Goal: Task Accomplishment & Management: Use online tool/utility

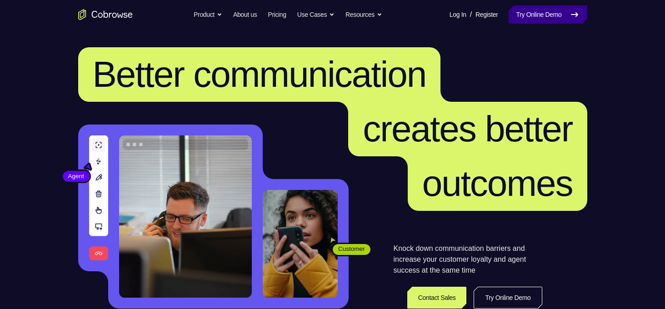
click at [524, 18] on link "Try Online Demo" at bounding box center [548, 14] width 78 height 18
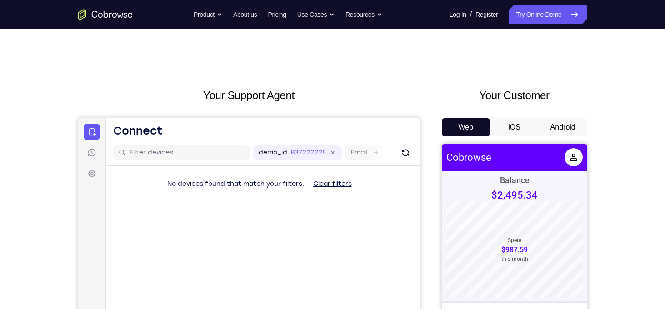
click at [567, 132] on button "Android" at bounding box center [563, 127] width 49 height 18
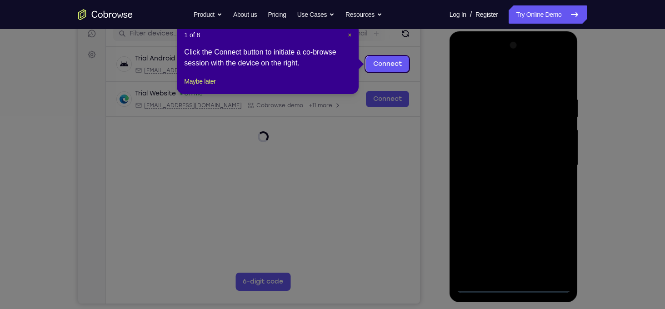
click at [350, 38] on span "×" at bounding box center [350, 34] width 4 height 7
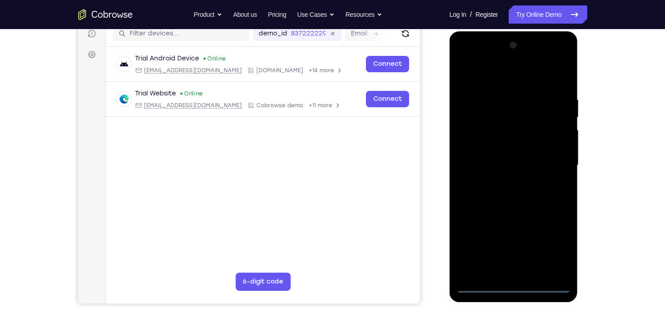
click at [515, 290] on div at bounding box center [514, 165] width 115 height 255
click at [547, 241] on div at bounding box center [514, 165] width 115 height 255
click at [489, 78] on div at bounding box center [514, 165] width 115 height 255
click at [548, 160] on div at bounding box center [514, 165] width 115 height 255
click at [503, 180] on div at bounding box center [514, 165] width 115 height 255
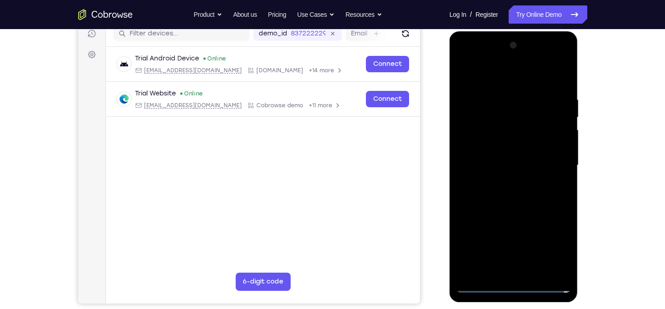
click at [520, 159] on div at bounding box center [514, 165] width 115 height 255
click at [494, 147] on div at bounding box center [514, 165] width 115 height 255
click at [513, 163] on div at bounding box center [514, 165] width 115 height 255
click at [539, 163] on div at bounding box center [514, 165] width 115 height 255
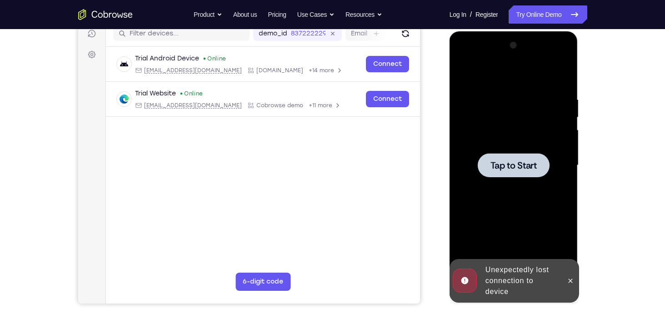
click at [542, 169] on div at bounding box center [514, 165] width 72 height 24
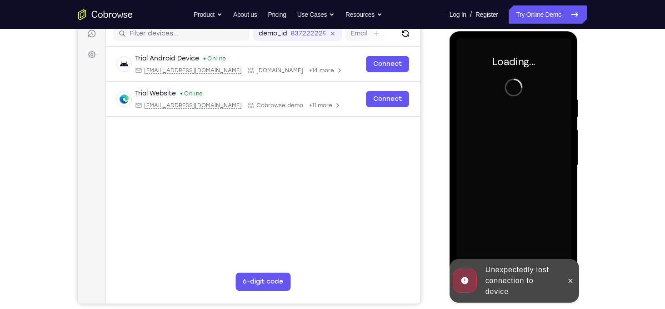
click at [622, 94] on div "Your Support Agent Your Customer Web iOS Android Next Steps We’d be happy to gi…" at bounding box center [333, 210] width 582 height 600
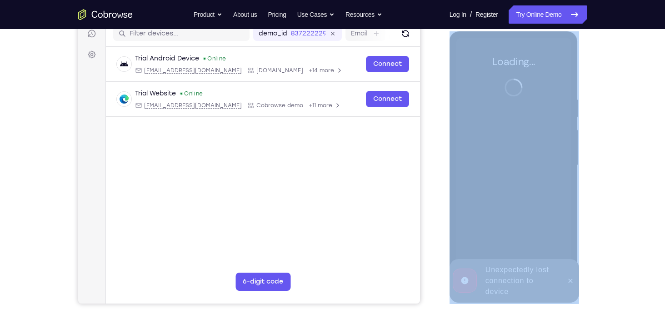
click at [622, 94] on div "Your Support Agent Your Customer Web iOS Android Next Steps We’d be happy to gi…" at bounding box center [333, 210] width 582 height 600
drag, startPoint x: 622, startPoint y: 94, endPoint x: 612, endPoint y: 120, distance: 27.8
click at [612, 120] on div "Your Support Agent Your Customer Web iOS Android Next Steps We’d be happy to gi…" at bounding box center [333, 210] width 582 height 600
click at [604, 170] on div "Your Support Agent Your Customer Web iOS Android Next Steps We’d be happy to gi…" at bounding box center [333, 210] width 582 height 600
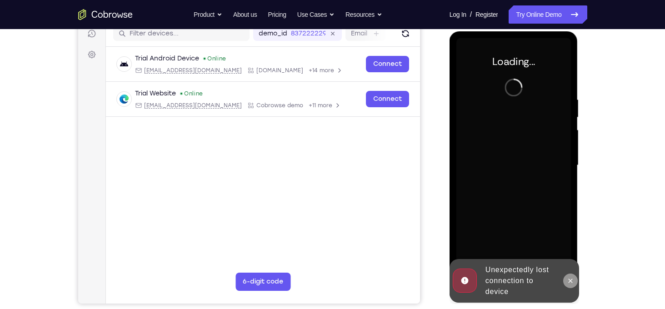
click at [568, 282] on icon at bounding box center [570, 280] width 7 height 7
